Goal: Communication & Community: Answer question/provide support

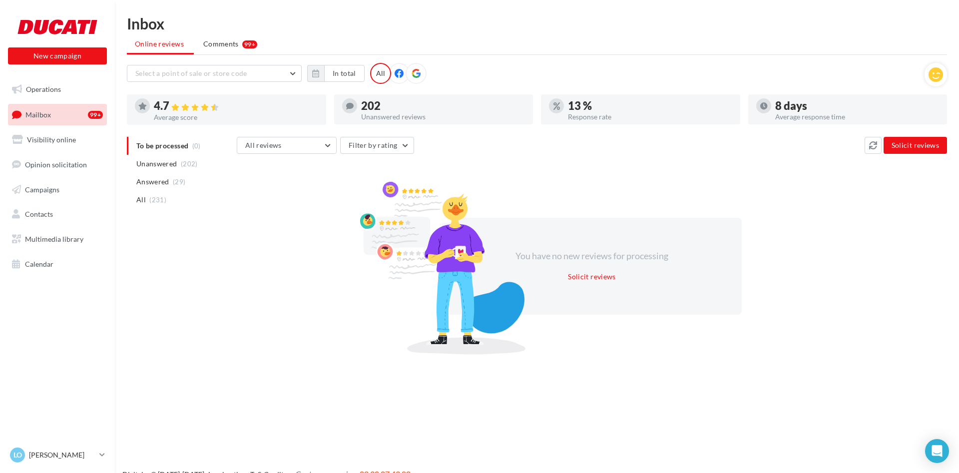
click at [55, 125] on link "Mailbox 99+" at bounding box center [57, 114] width 103 height 21
click at [60, 116] on link "Mailbox 99+" at bounding box center [57, 114] width 103 height 21
click at [188, 108] on icon at bounding box center [185, 107] width 8 height 7
click at [175, 181] on span "(29)" at bounding box center [179, 182] width 12 height 8
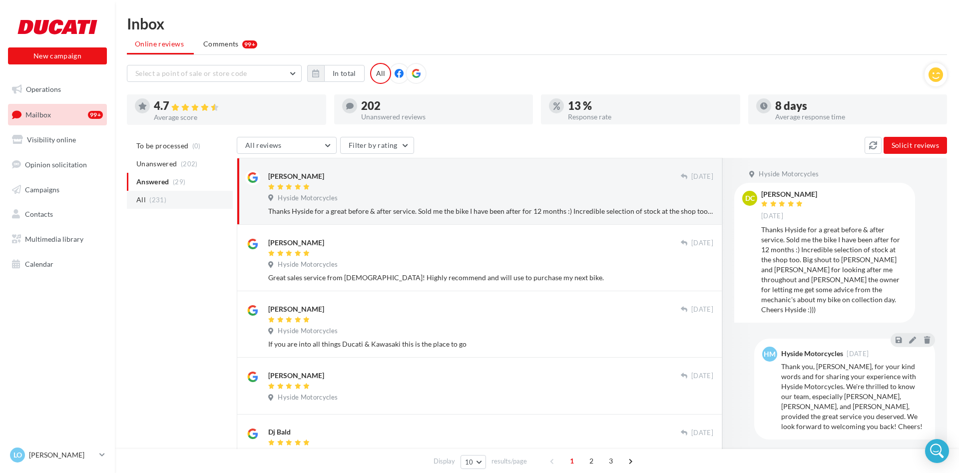
click at [183, 198] on li "All (231)" at bounding box center [180, 200] width 106 height 18
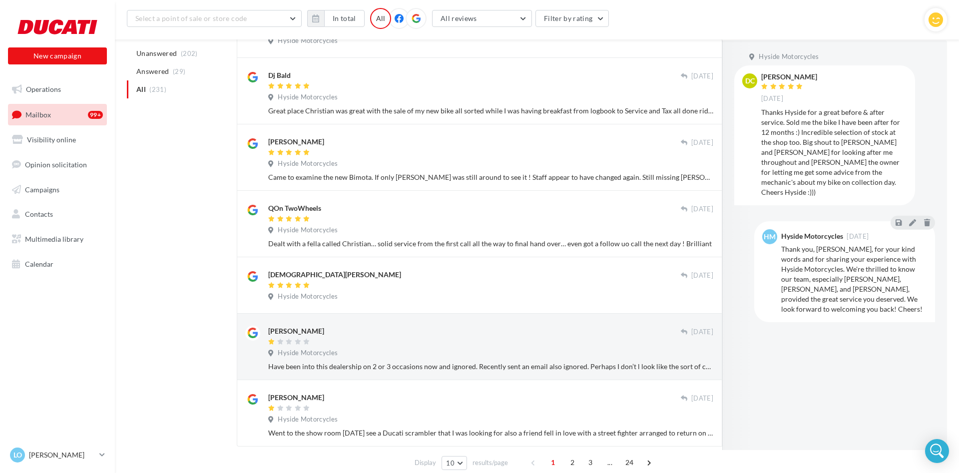
scroll to position [413, 0]
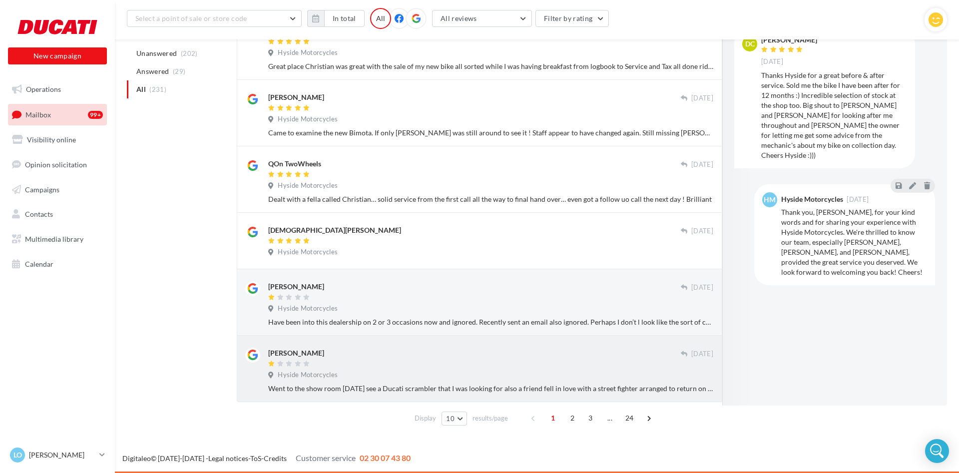
click at [326, 366] on div at bounding box center [474, 364] width 412 height 8
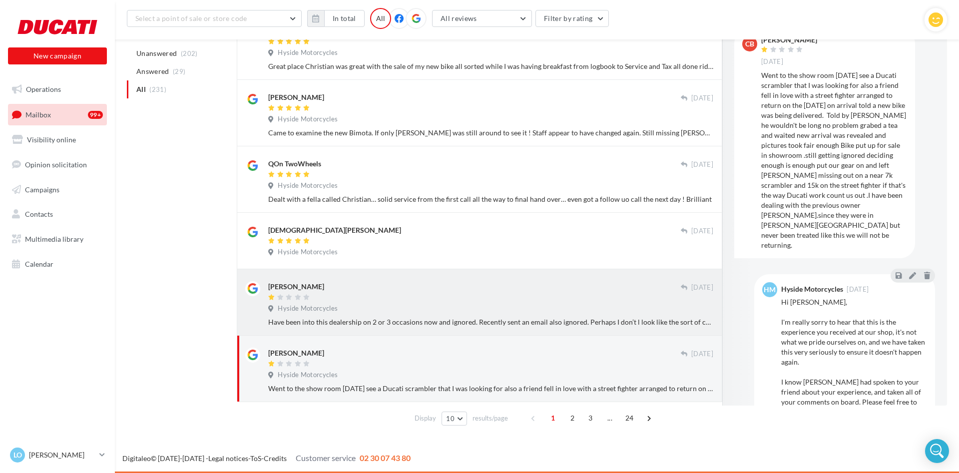
click at [401, 303] on div "Russell Browning 27 Jun Hyside Motorcycles Have been into this dealership on 2 …" at bounding box center [490, 304] width 445 height 46
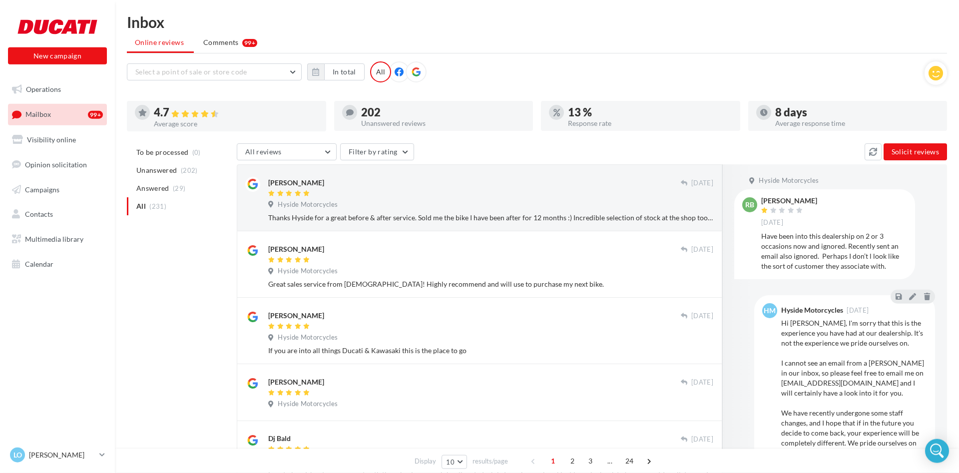
scroll to position [0, 0]
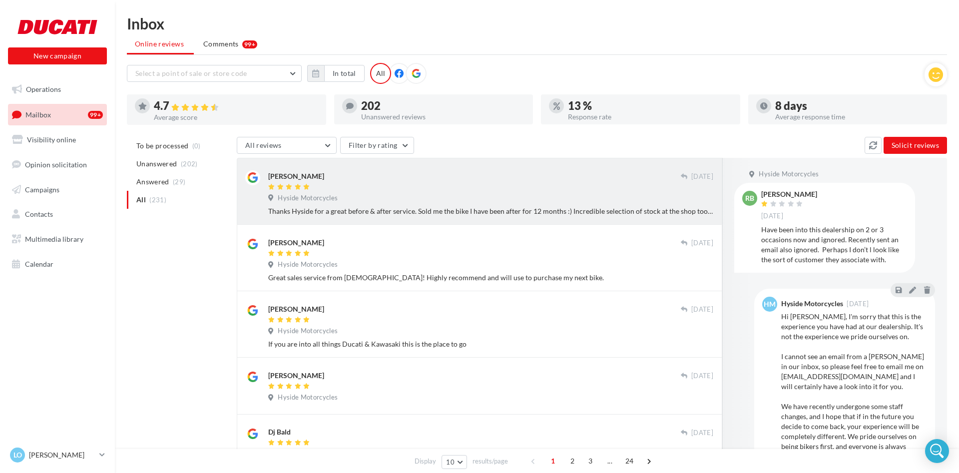
click at [424, 213] on div "Thanks Hyside for a great before & after service. Sold me the bike I have been …" at bounding box center [490, 211] width 445 height 10
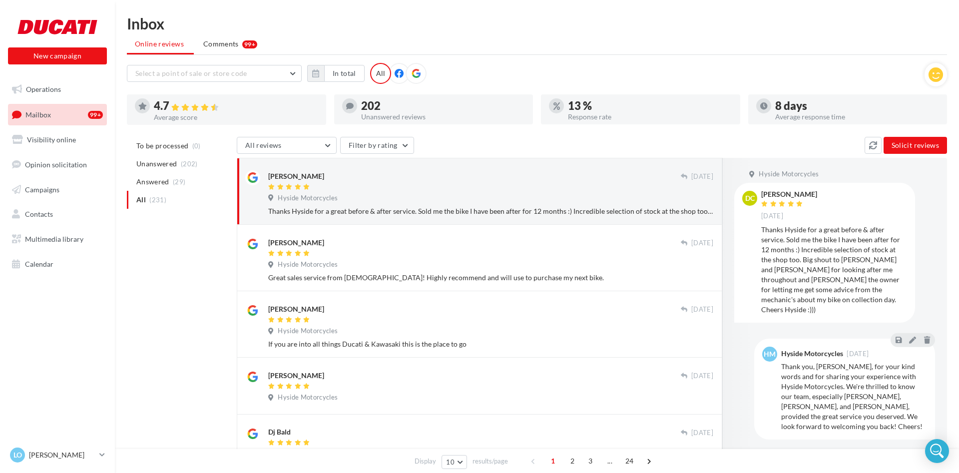
scroll to position [51, 0]
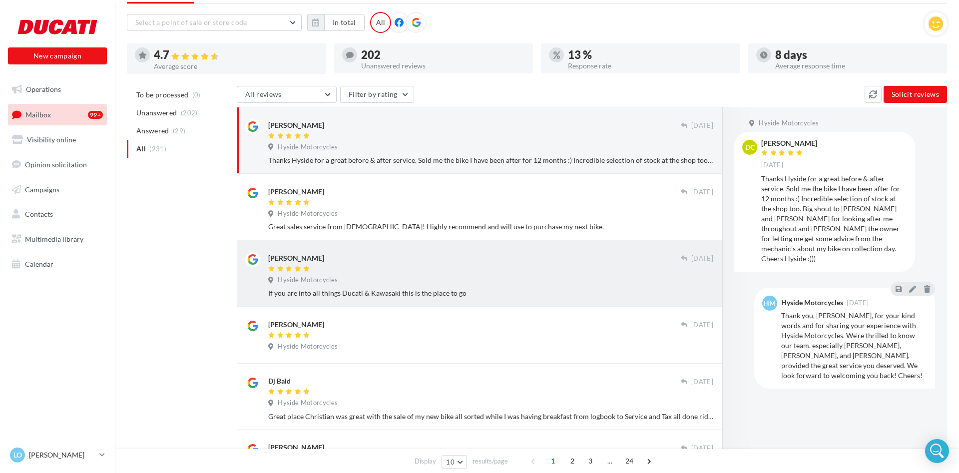
click at [385, 278] on div "Hyside Motorcycles" at bounding box center [490, 281] width 445 height 11
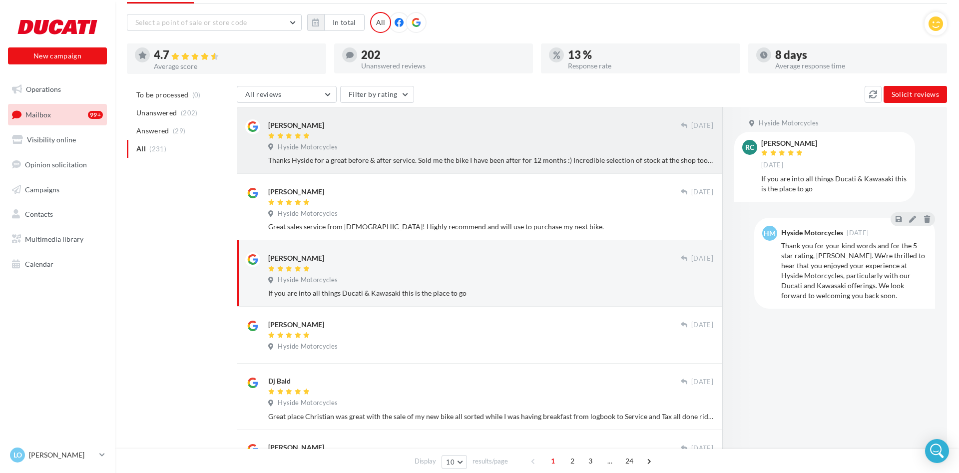
click at [476, 161] on div "Thanks Hyside for a great before & after service. Sold me the bike I have been …" at bounding box center [490, 160] width 445 height 10
